Goal: Use online tool/utility

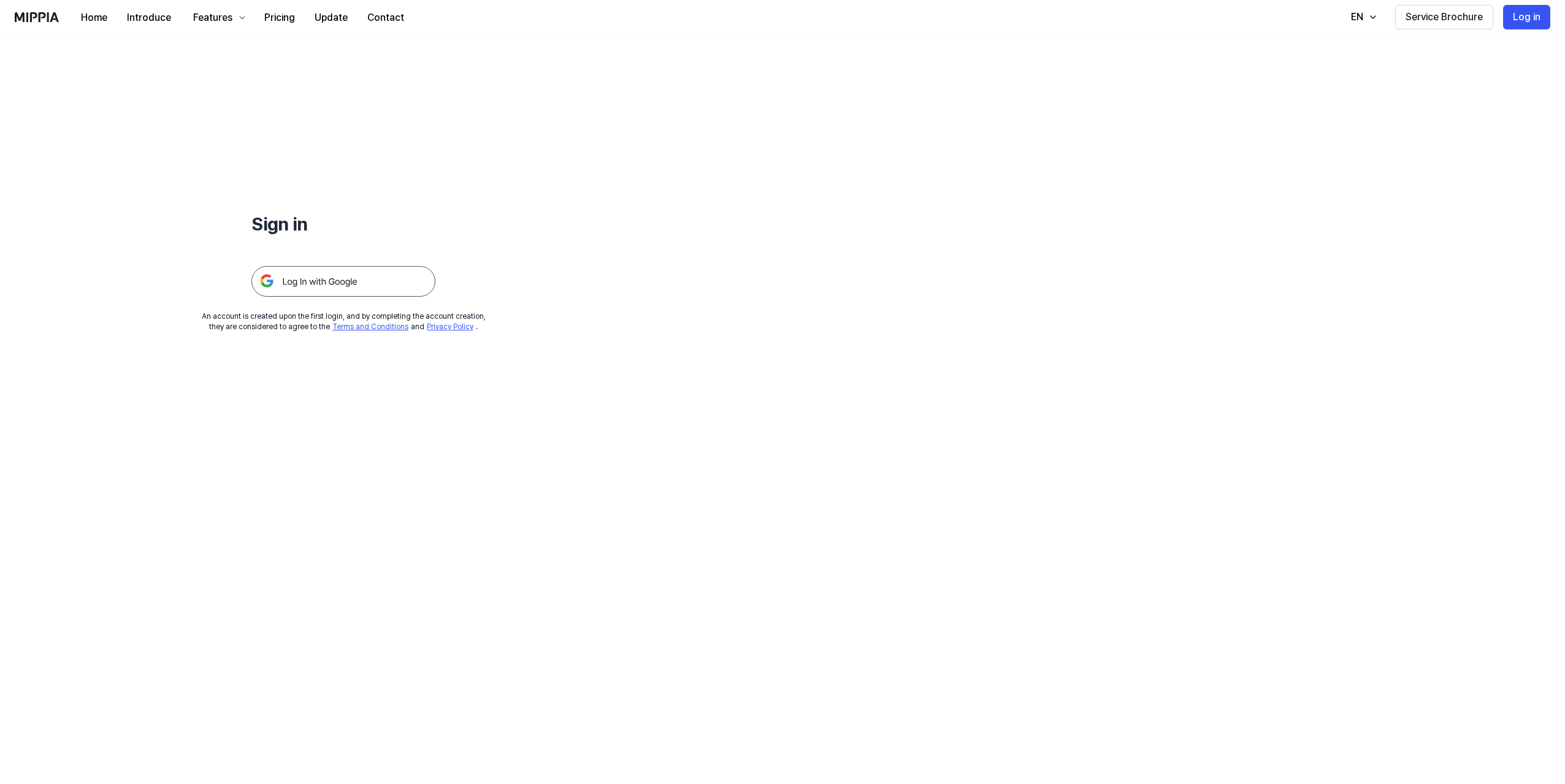
click at [368, 278] on img at bounding box center [343, 281] width 184 height 31
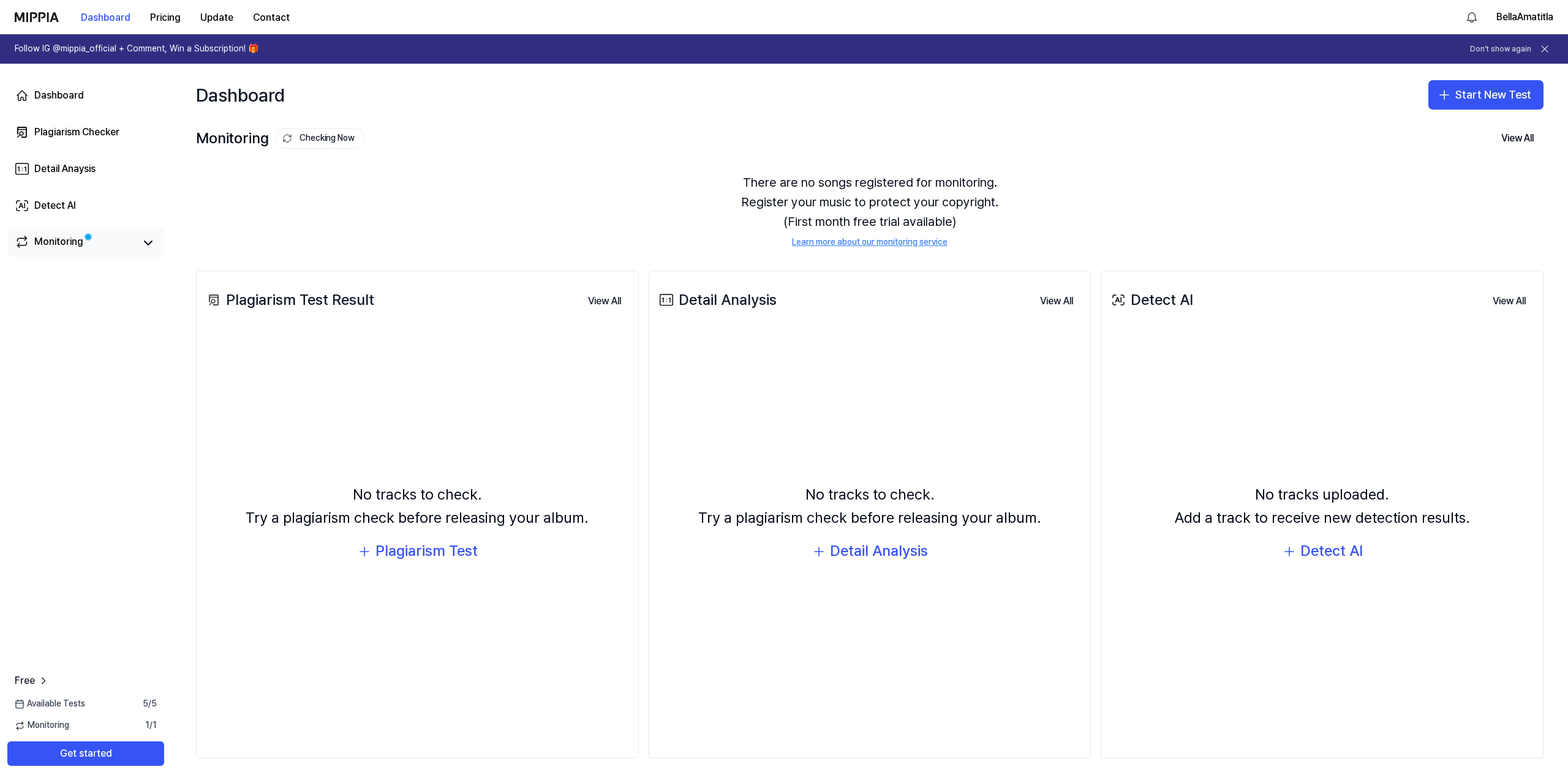
click at [82, 240] on span at bounding box center [88, 236] width 12 height 12
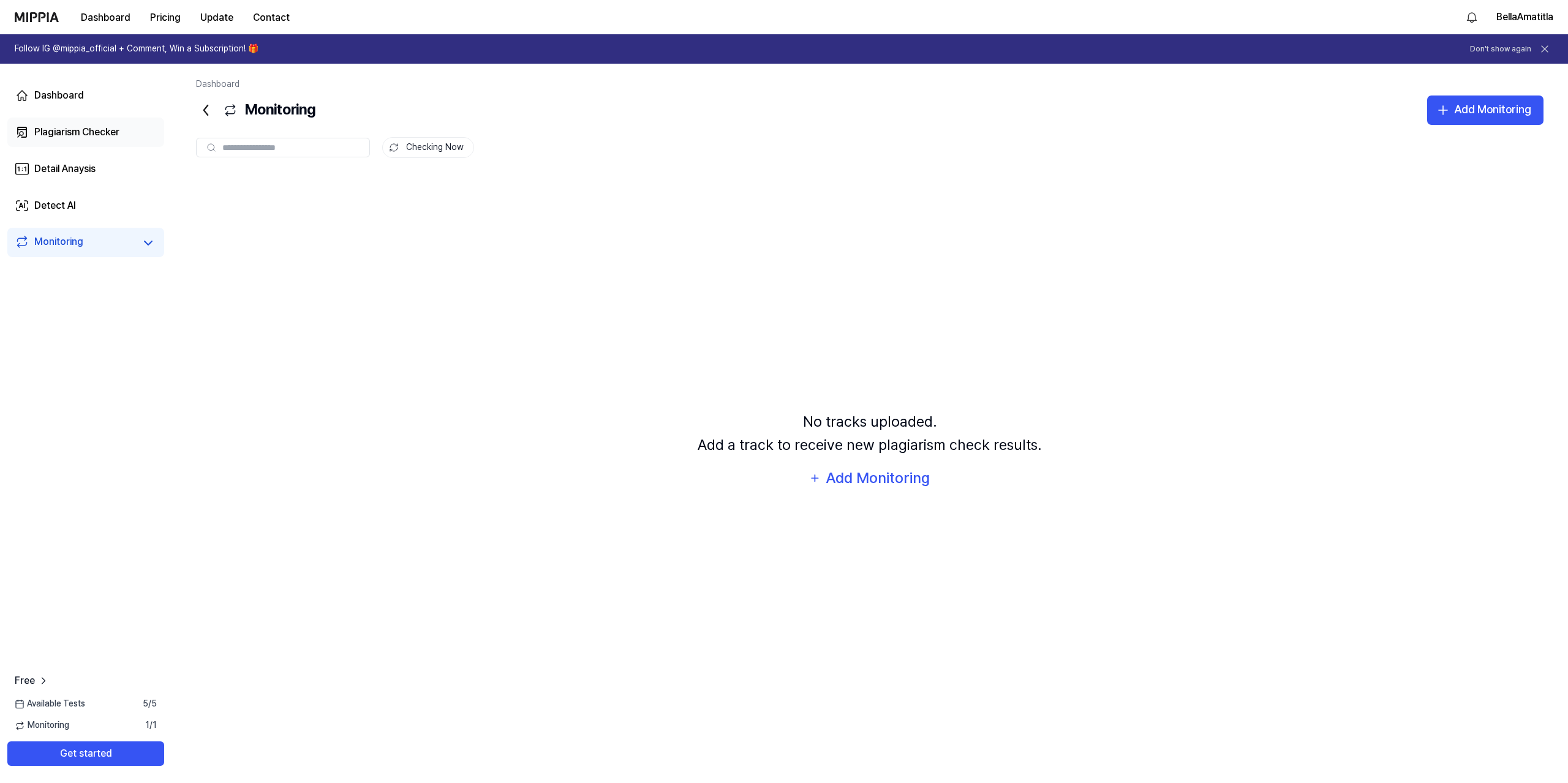
click at [53, 139] on div "Plagiarism Checker" at bounding box center [77, 132] width 85 height 15
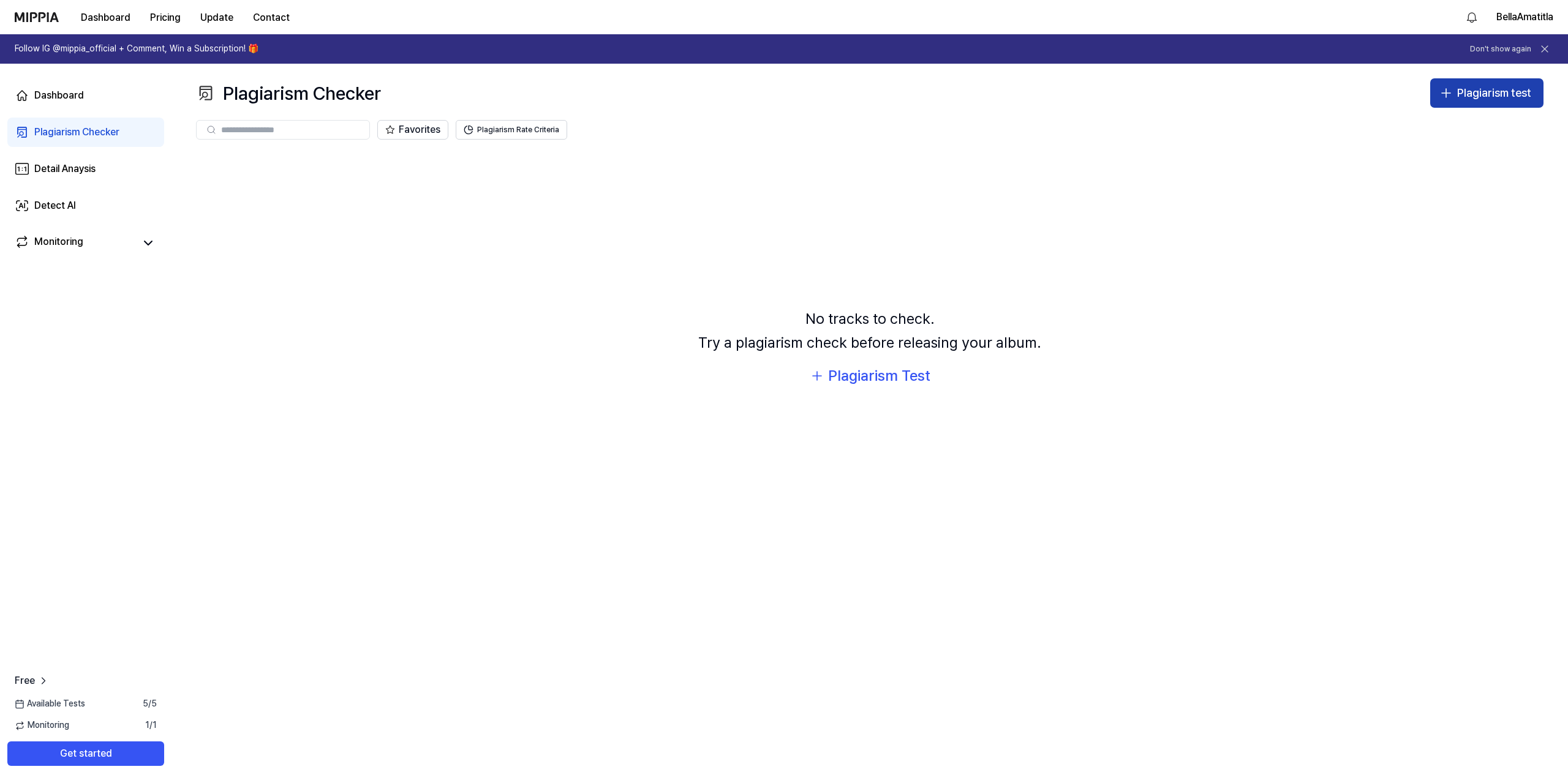
click at [1465, 89] on div "Plagiarism test" at bounding box center [1494, 93] width 74 height 18
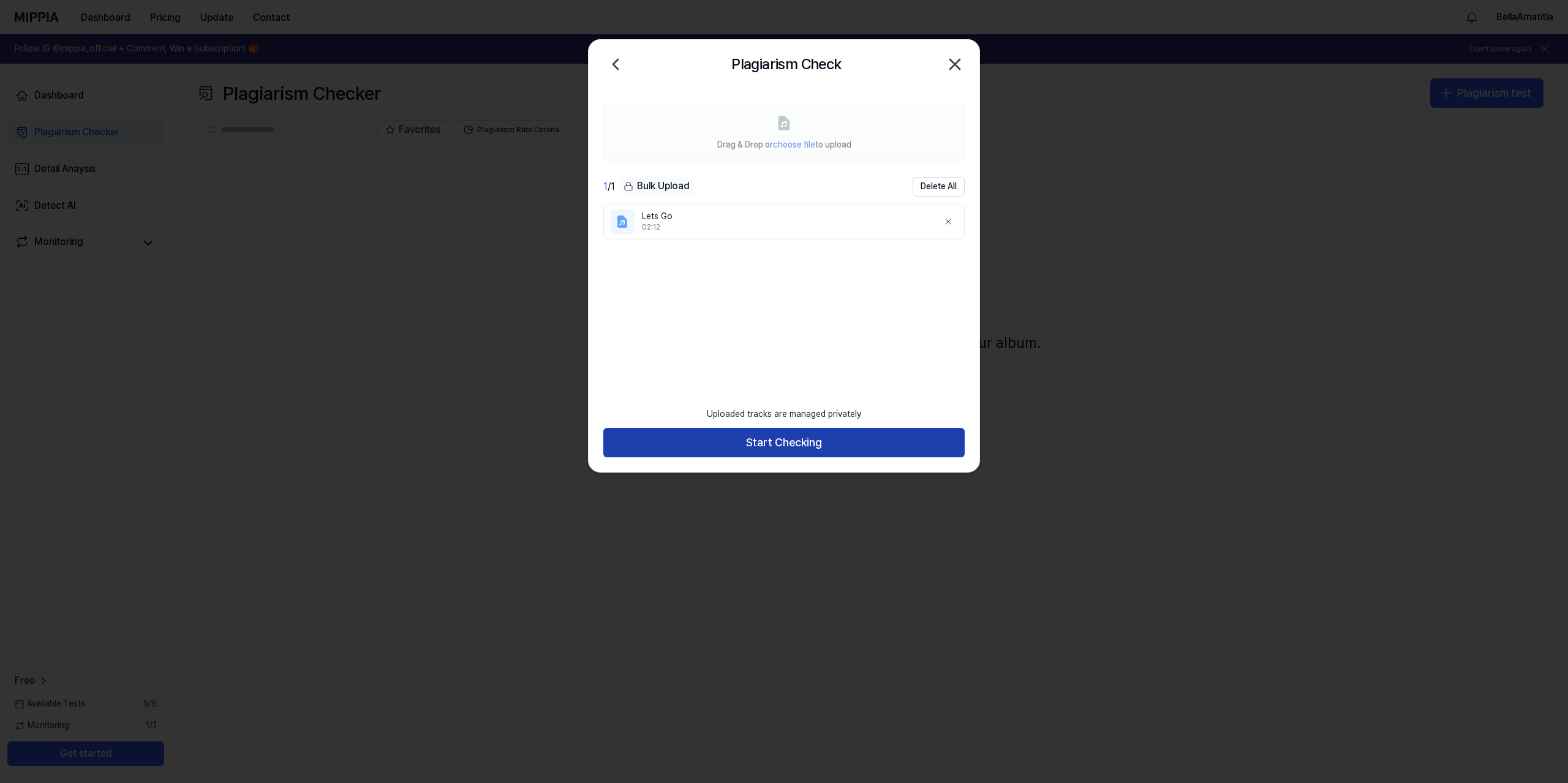
click at [795, 434] on button "Start Checking" at bounding box center [784, 443] width 362 height 29
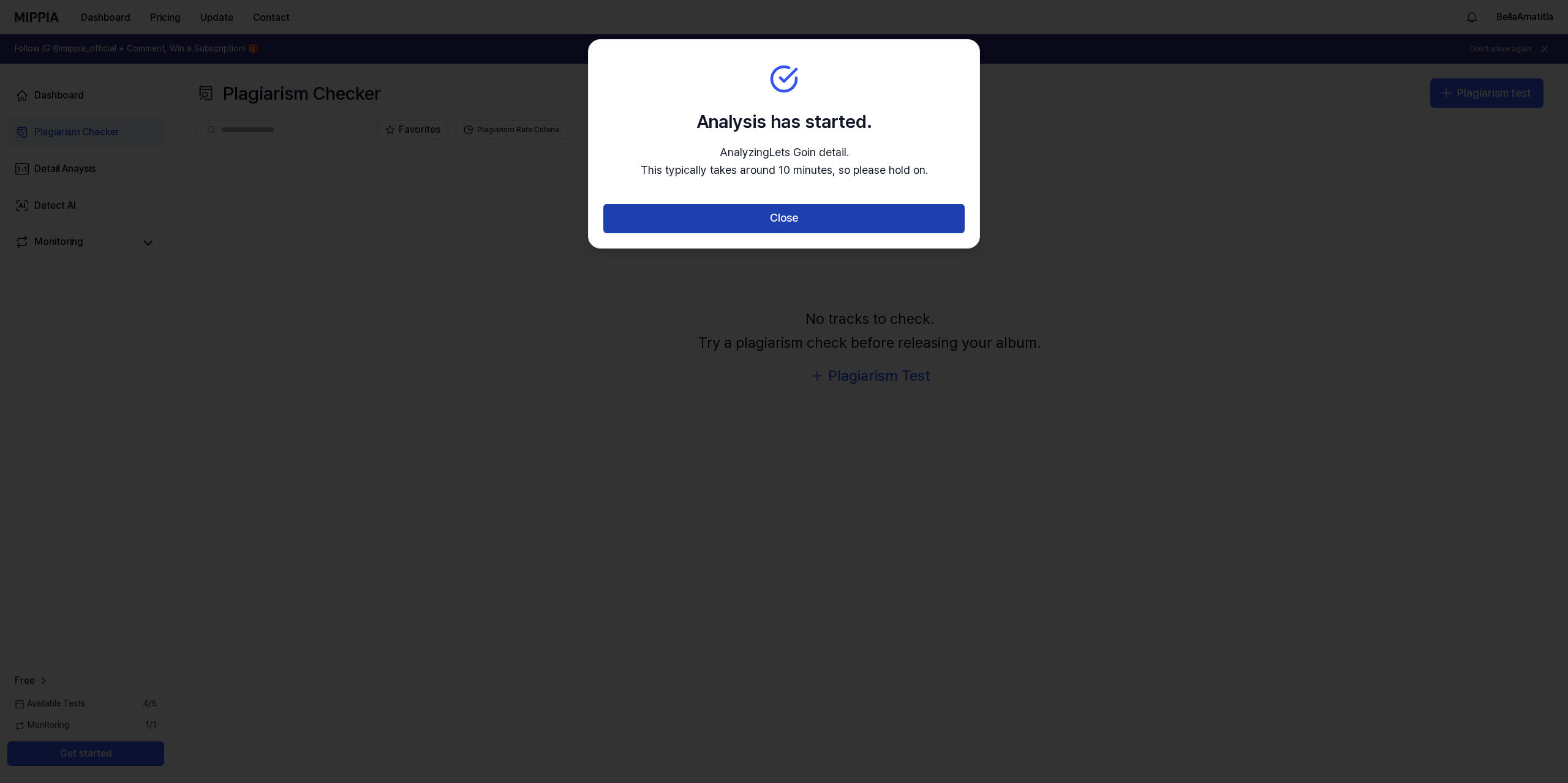
click at [851, 220] on button "Close" at bounding box center [784, 218] width 362 height 29
